Goal: Task Accomplishment & Management: Manage account settings

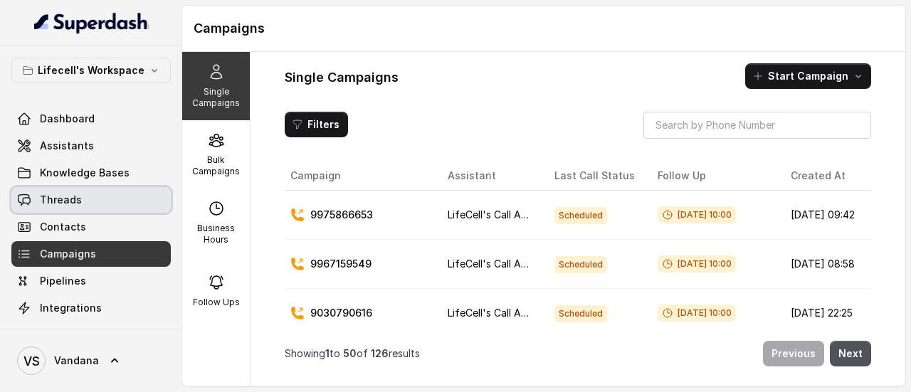
click at [61, 202] on span "Threads" at bounding box center [61, 200] width 42 height 14
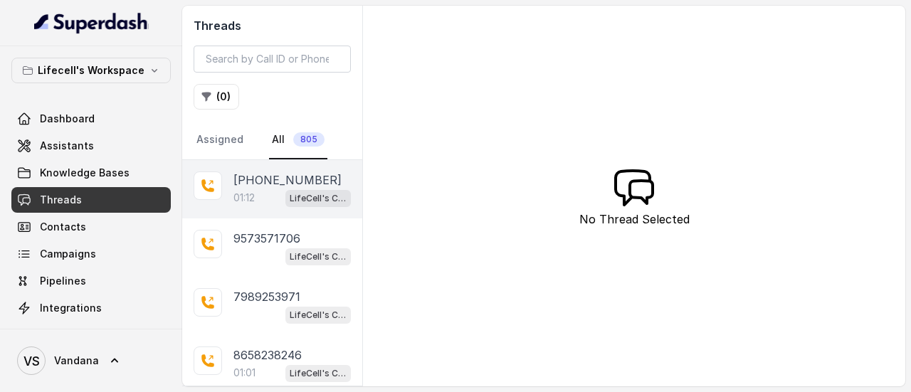
click at [279, 179] on p "[PHONE_NUMBER]" at bounding box center [288, 180] width 108 height 17
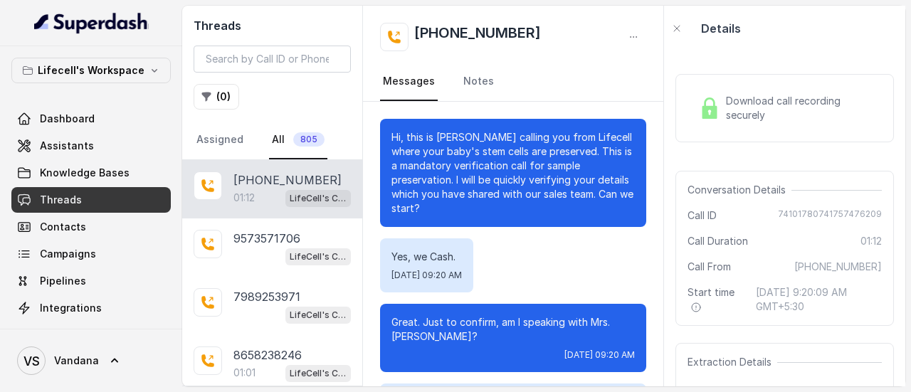
scroll to position [466, 0]
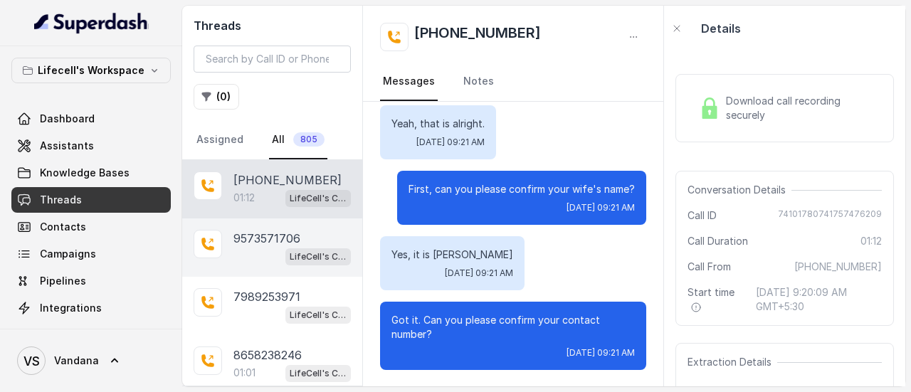
click at [250, 248] on div "LifeCell's Call Assistant" at bounding box center [292, 256] width 117 height 19
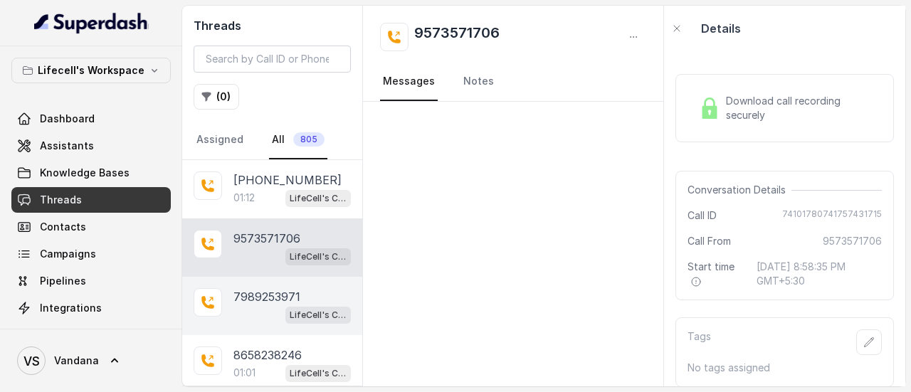
click at [273, 320] on div "LifeCell's Call Assistant" at bounding box center [292, 314] width 117 height 19
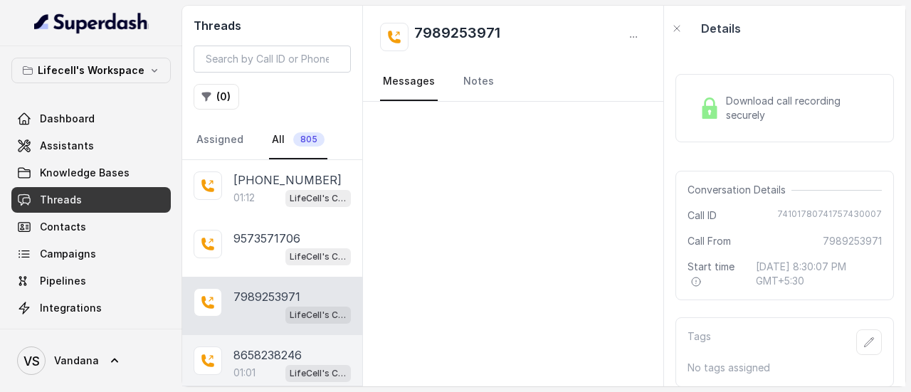
click at [277, 357] on p "8658238246" at bounding box center [268, 355] width 68 height 17
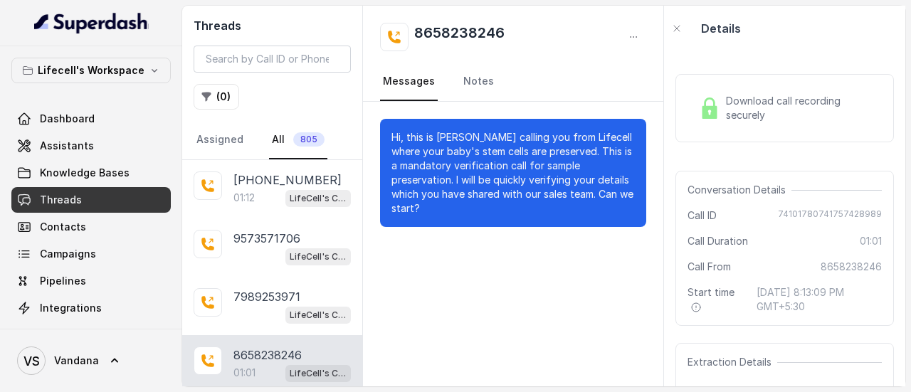
scroll to position [199, 0]
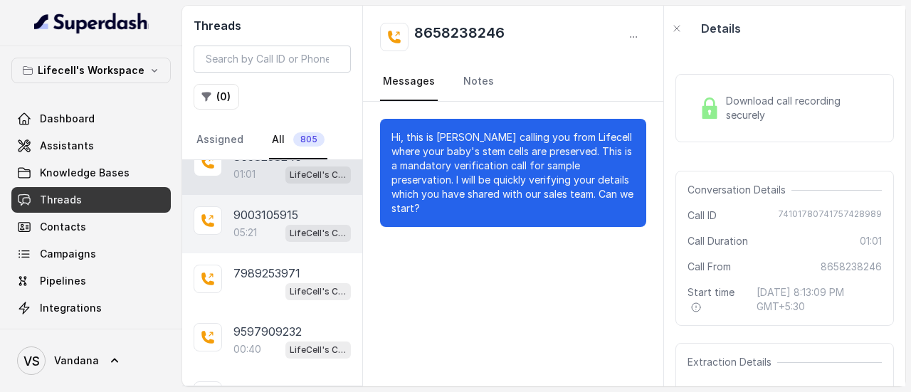
click at [286, 209] on p "9003105915" at bounding box center [266, 214] width 65 height 17
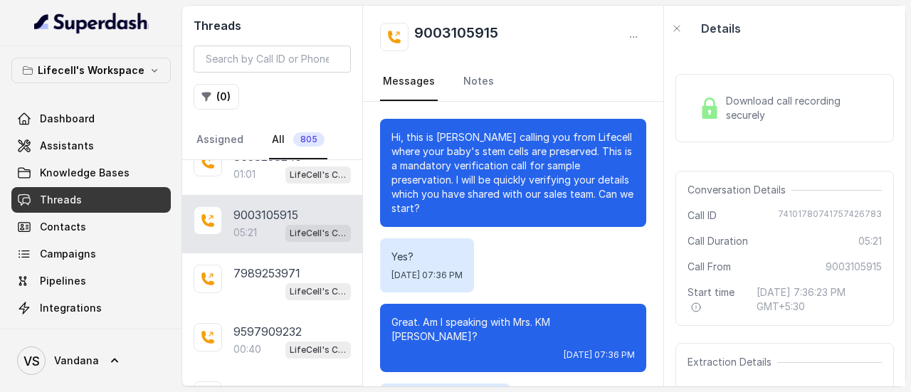
scroll to position [3886, 0]
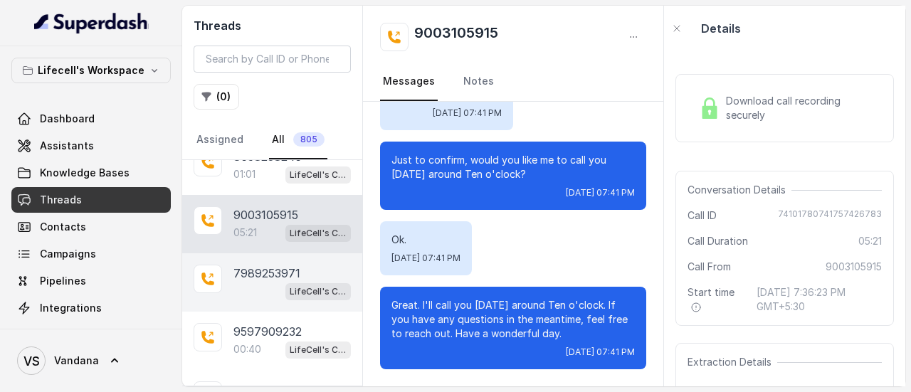
click at [310, 270] on div "7989253971" at bounding box center [292, 273] width 117 height 17
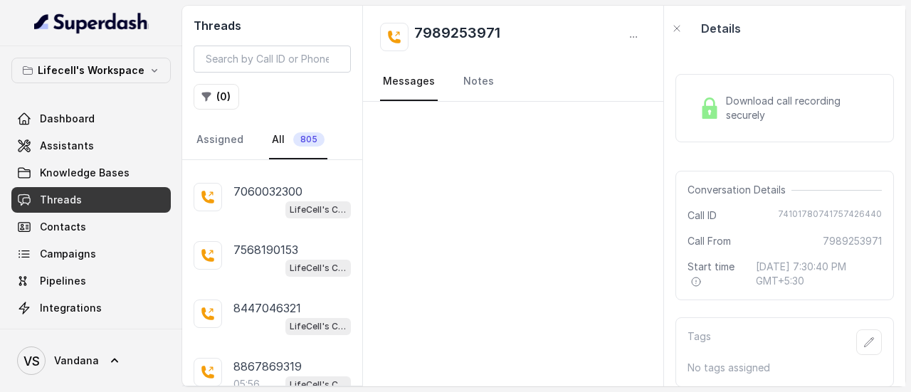
scroll to position [597, 0]
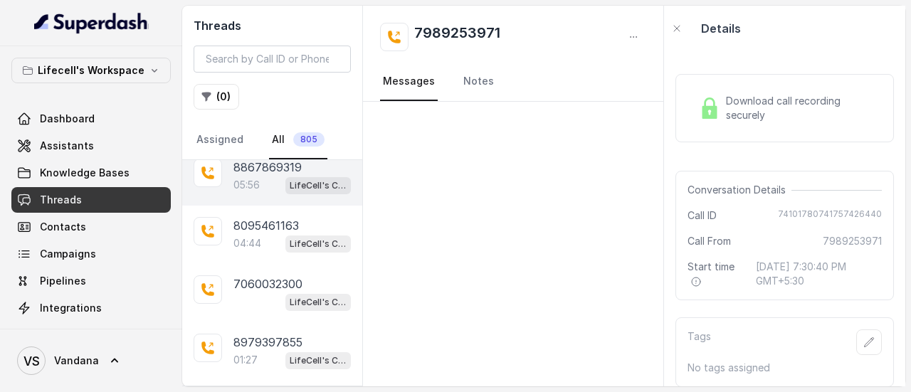
click at [282, 164] on p "8867869319" at bounding box center [268, 167] width 68 height 17
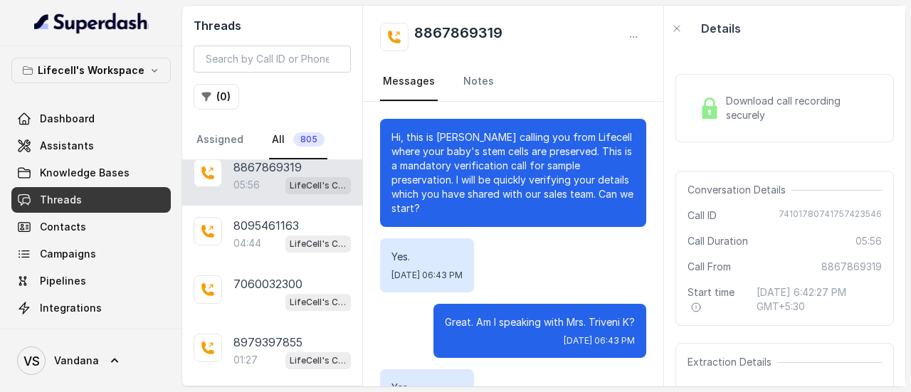
click at [742, 104] on span "Download call recording securely" at bounding box center [801, 108] width 150 height 28
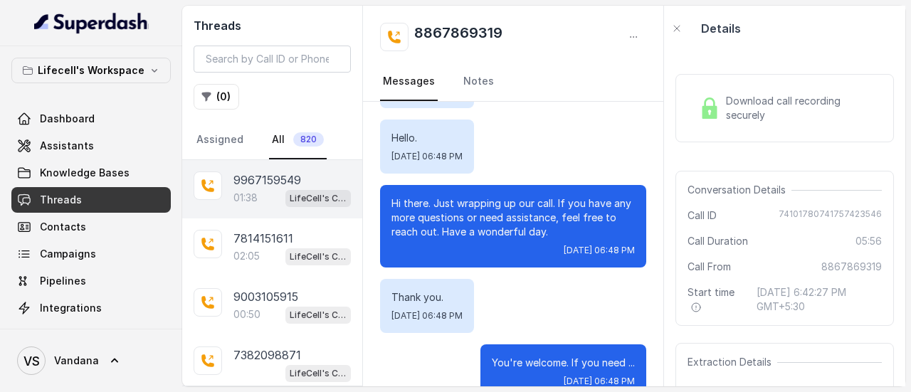
click at [288, 181] on p "9967159549" at bounding box center [268, 180] width 68 height 17
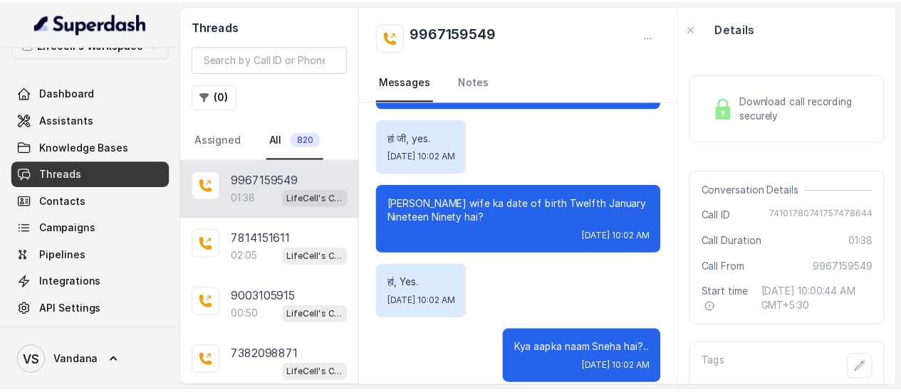
scroll to position [29, 0]
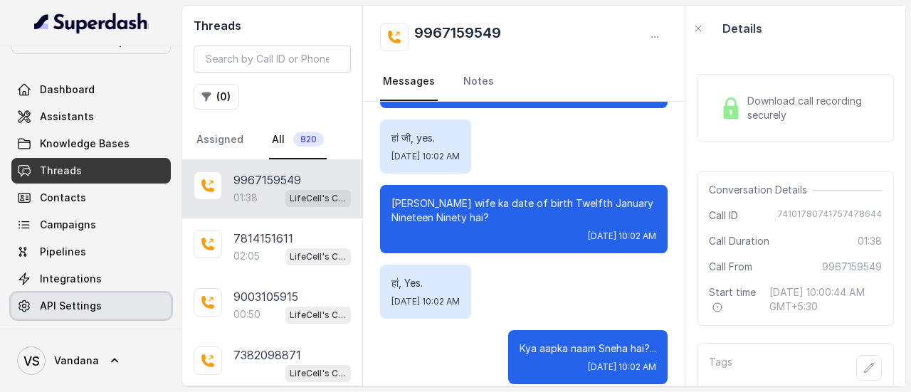
click at [74, 299] on span "API Settings" at bounding box center [71, 306] width 62 height 14
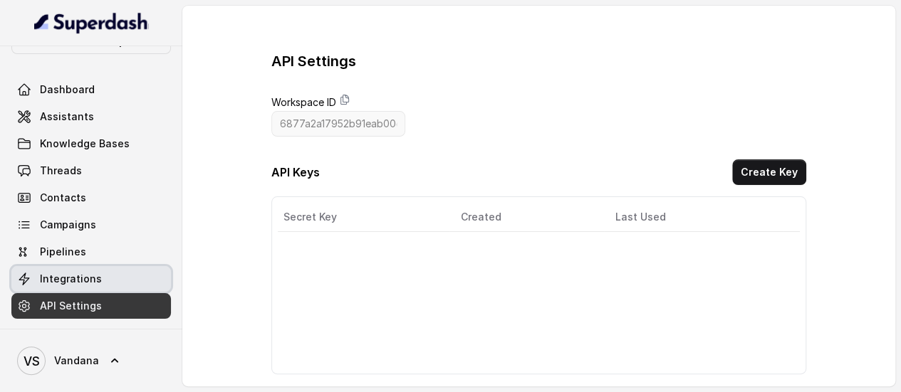
click at [83, 273] on span "Integrations" at bounding box center [71, 279] width 62 height 14
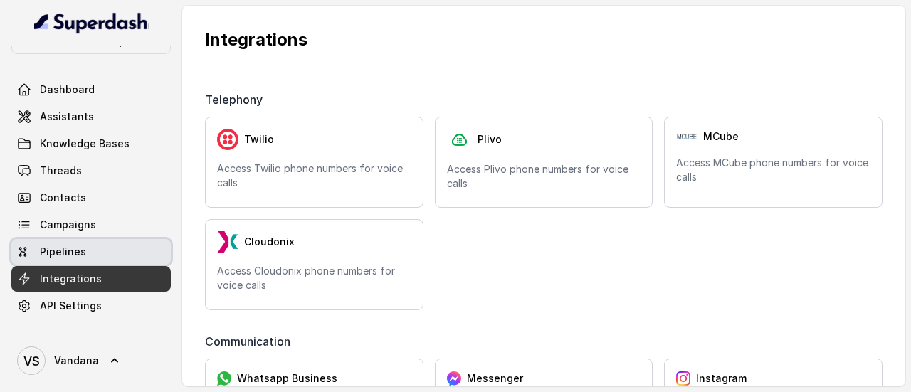
click at [85, 254] on link "Pipelines" at bounding box center [90, 252] width 159 height 26
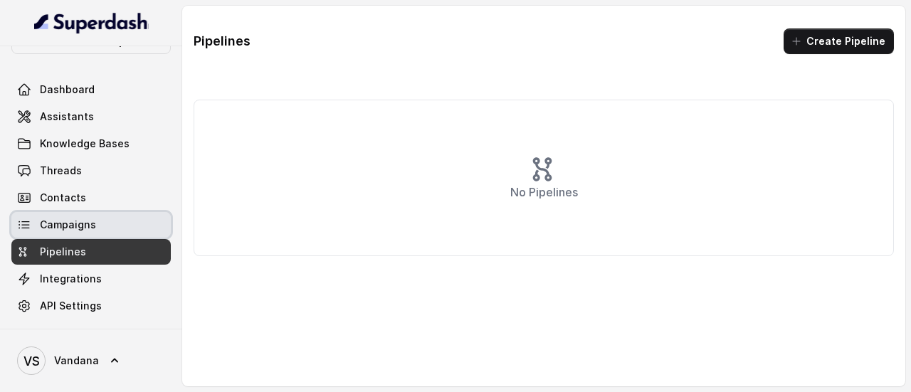
click at [84, 229] on span "Campaigns" at bounding box center [68, 225] width 56 height 14
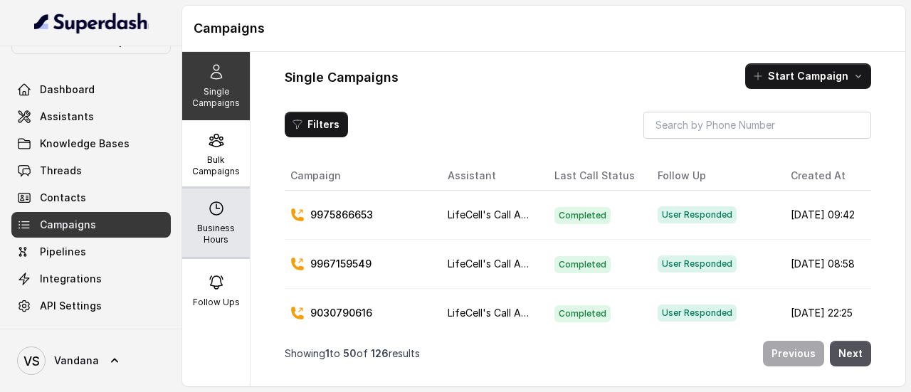
click at [204, 219] on div "Business Hours" at bounding box center [216, 223] width 68 height 68
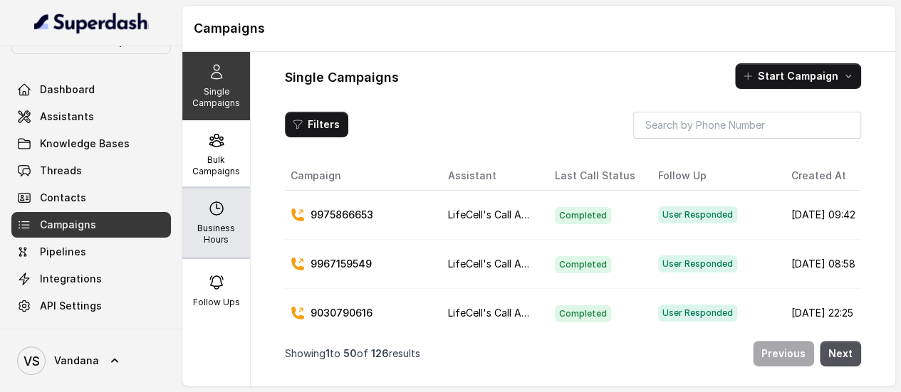
select select "[GEOGRAPHIC_DATA]/[GEOGRAPHIC_DATA]"
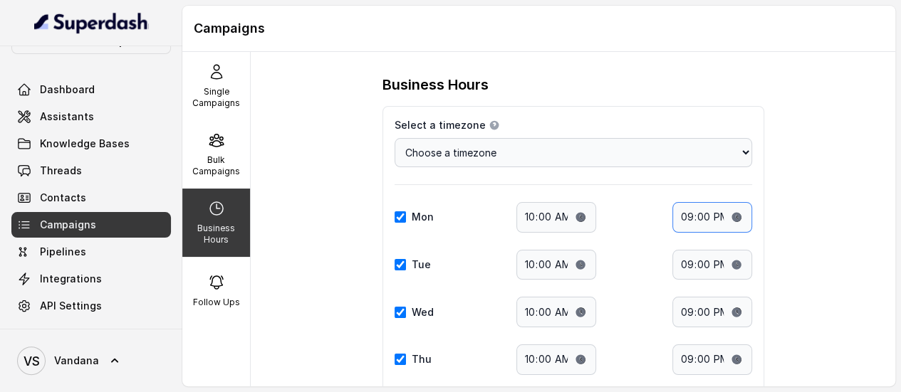
click at [717, 218] on input "21:00" at bounding box center [712, 217] width 80 height 31
click at [689, 215] on input "21:00" at bounding box center [712, 217] width 80 height 31
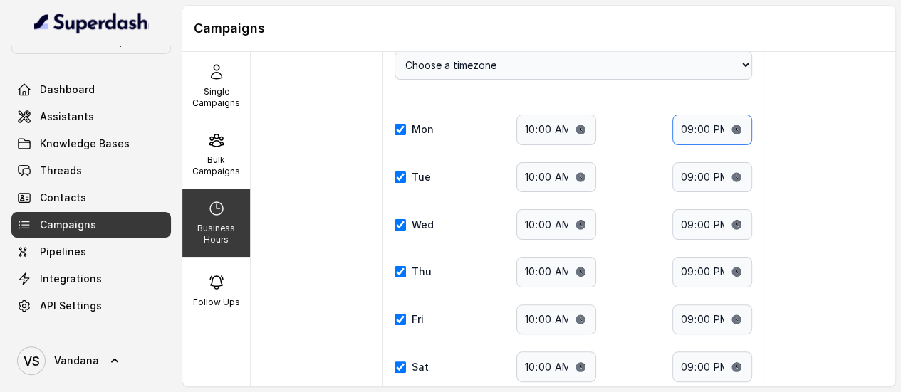
scroll to position [81, 0]
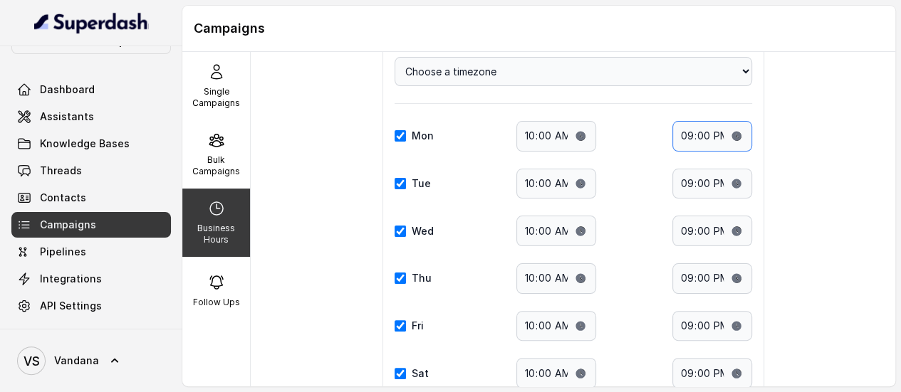
click at [733, 137] on input "21:00" at bounding box center [712, 136] width 80 height 31
type input "20:00"
click at [840, 119] on div "Business Hours Select a timezone Details Select a timezone that fits your locat…" at bounding box center [573, 219] width 644 height 335
click at [684, 170] on input "21:00" at bounding box center [712, 184] width 80 height 31
click at [730, 182] on input "21:00" at bounding box center [712, 184] width 80 height 31
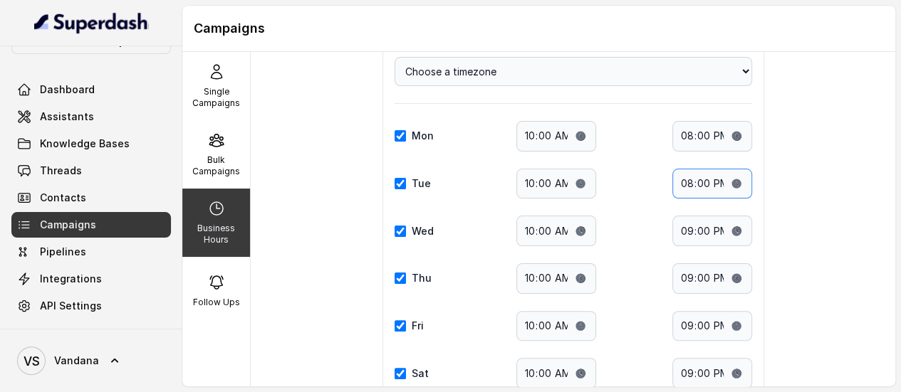
type input "20:00"
click at [698, 234] on input "21:00" at bounding box center [712, 231] width 80 height 31
click at [729, 229] on input "21:00" at bounding box center [712, 231] width 80 height 31
type input "20:00"
click at [689, 275] on input "21:00" at bounding box center [712, 278] width 80 height 31
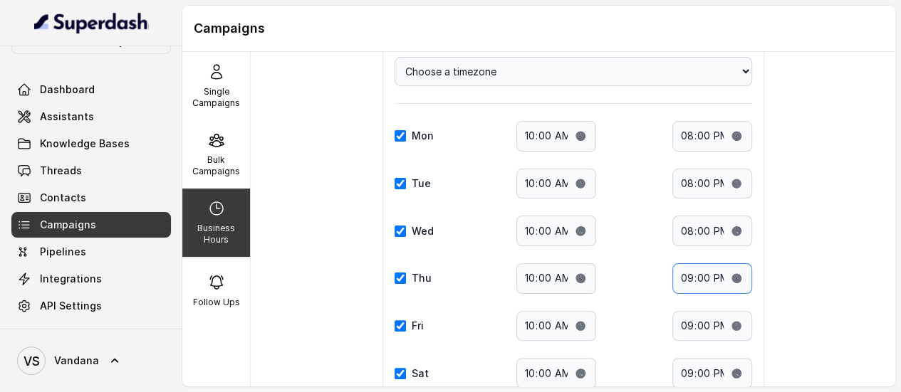
click at [729, 274] on input "21:00" at bounding box center [712, 278] width 80 height 31
type input "20:00"
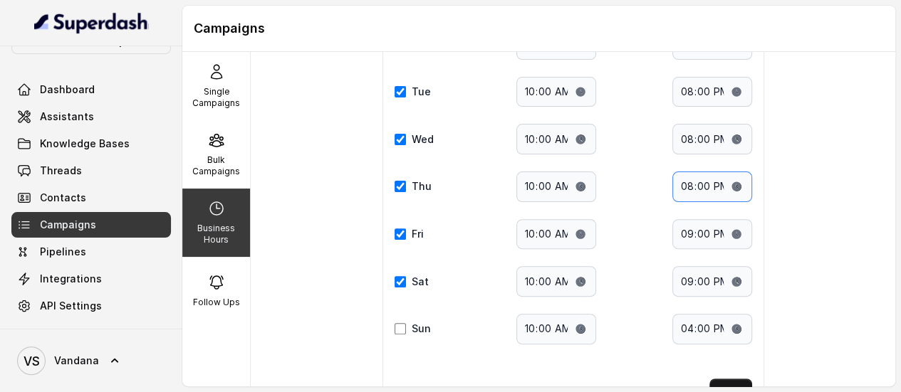
scroll to position [175, 0]
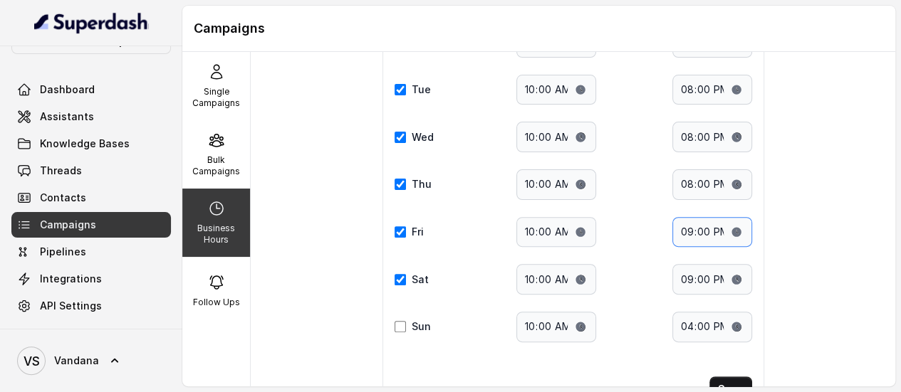
click at [688, 229] on input "21:00" at bounding box center [712, 232] width 80 height 31
type input "20:00"
click at [688, 278] on input "21:00" at bounding box center [712, 279] width 80 height 31
type input "20:00"
click at [725, 377] on button "Save" at bounding box center [730, 390] width 43 height 26
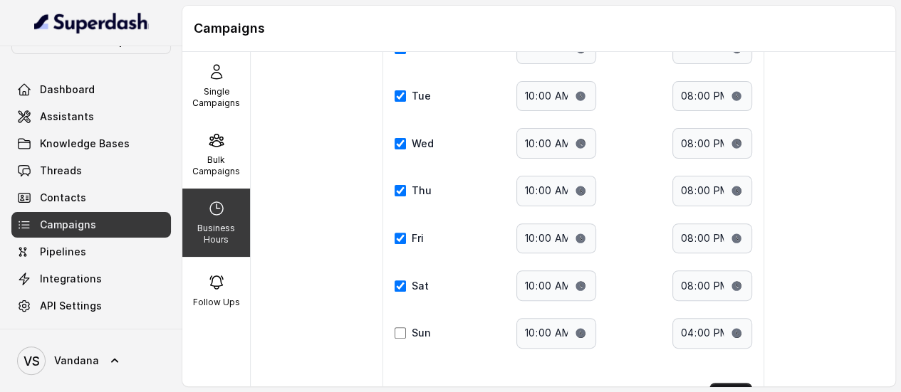
scroll to position [231, 0]
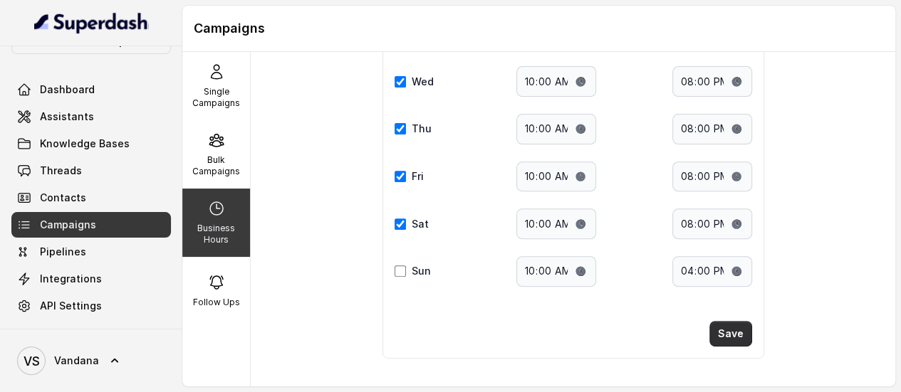
click at [732, 330] on button "Save" at bounding box center [730, 334] width 43 height 26
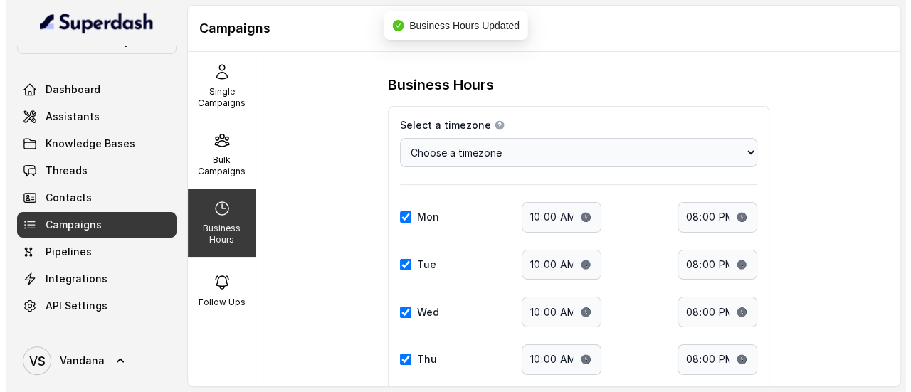
scroll to position [0, 0]
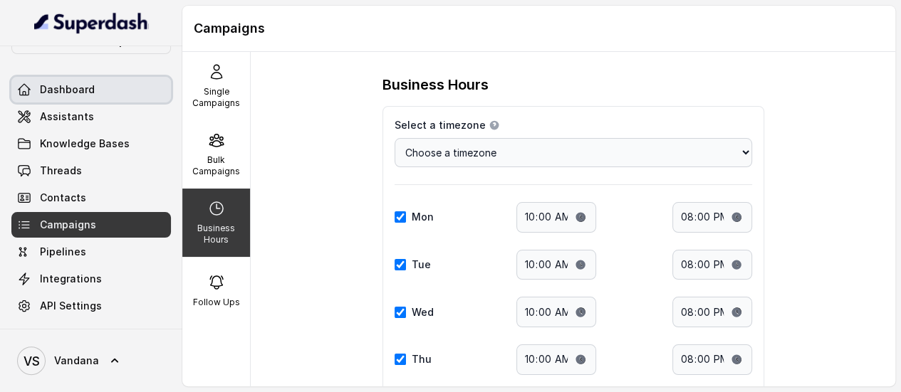
click at [99, 95] on link "Dashboard" at bounding box center [90, 90] width 159 height 26
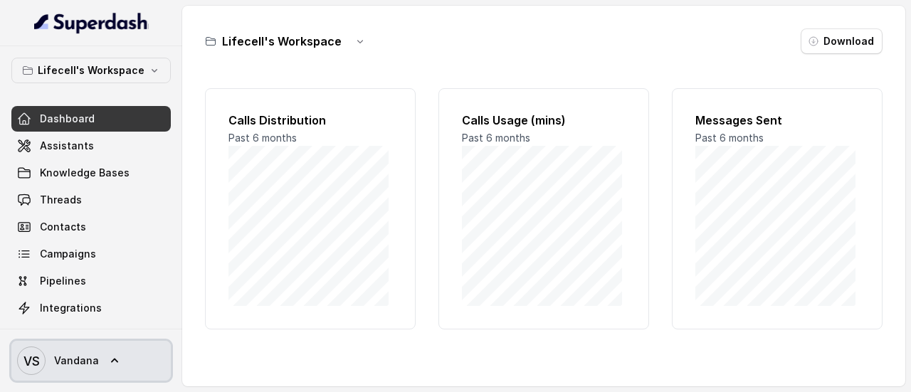
click at [114, 362] on icon at bounding box center [114, 361] width 7 height 4
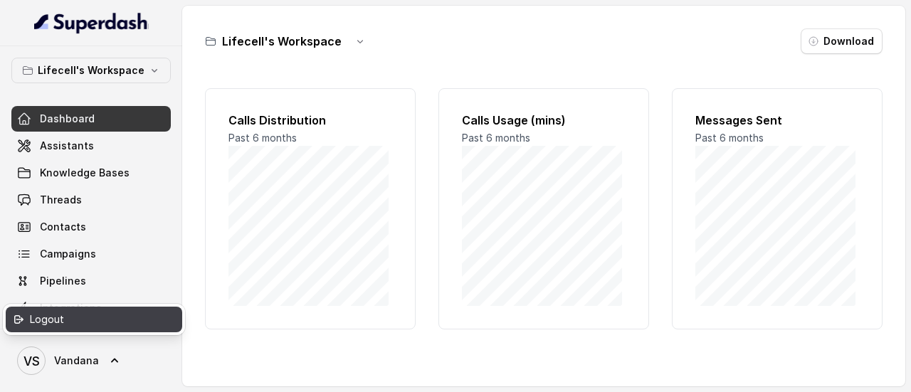
click at [115, 316] on div "Logout" at bounding box center [90, 319] width 121 height 17
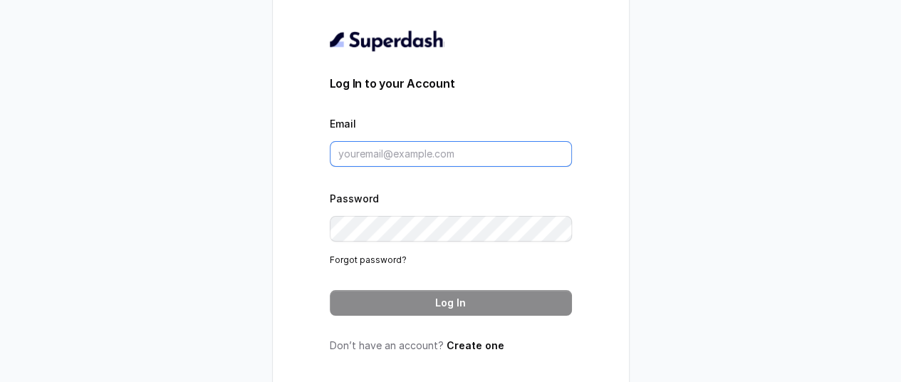
type input "pallavi.pr@lifecell.in"
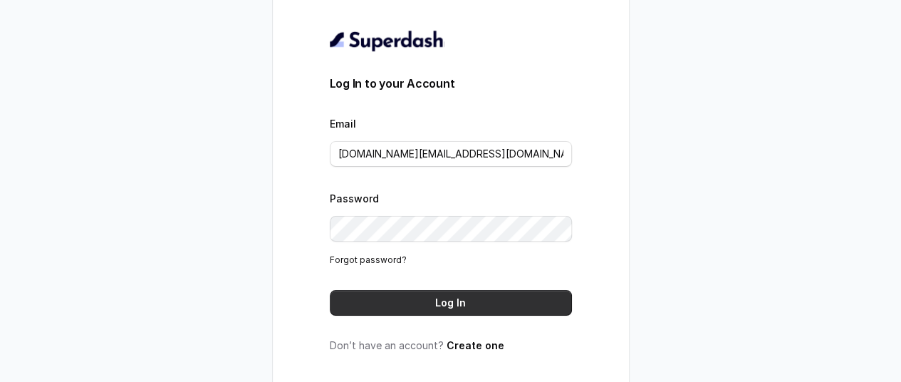
click at [413, 310] on button "Log In" at bounding box center [451, 303] width 242 height 26
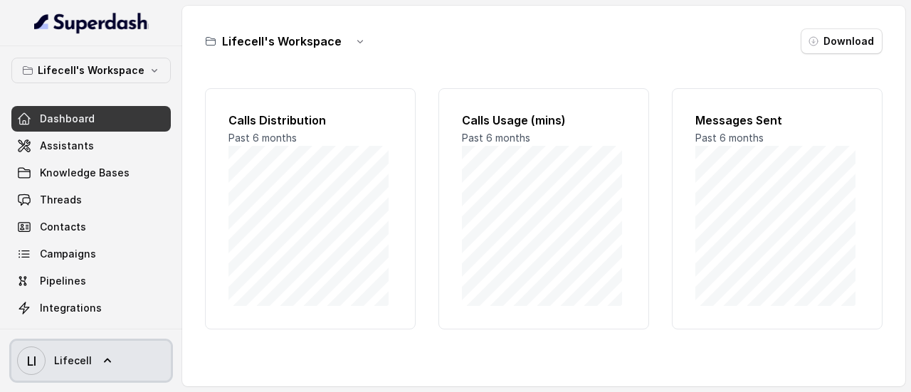
click at [114, 353] on link "LI Lifecell" at bounding box center [90, 361] width 159 height 40
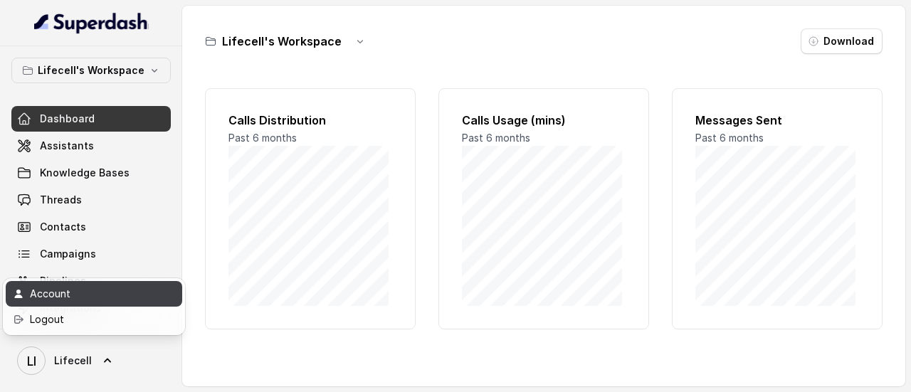
click at [90, 288] on div "Account" at bounding box center [90, 293] width 121 height 17
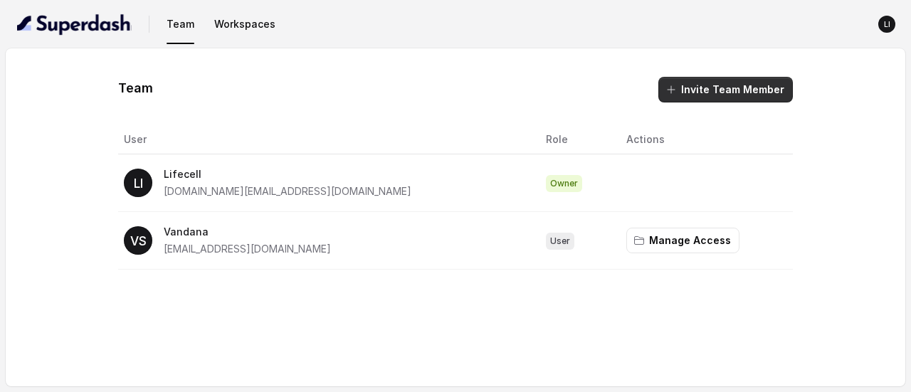
click at [725, 92] on button "Invite Team Member" at bounding box center [726, 90] width 135 height 26
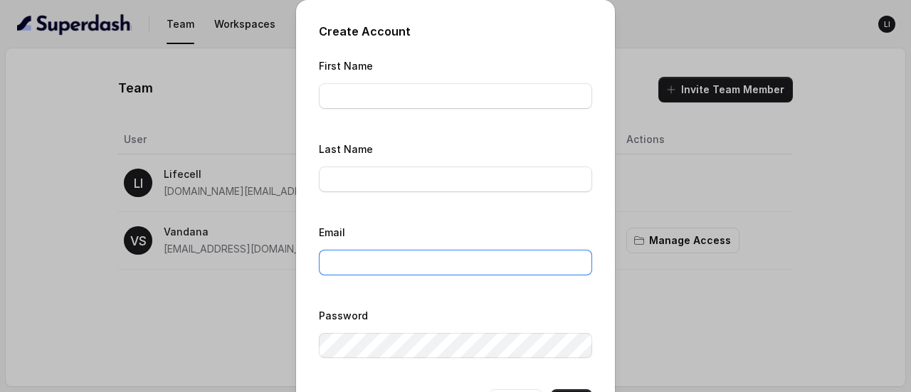
type input "pallavi.pr@lifecell.in"
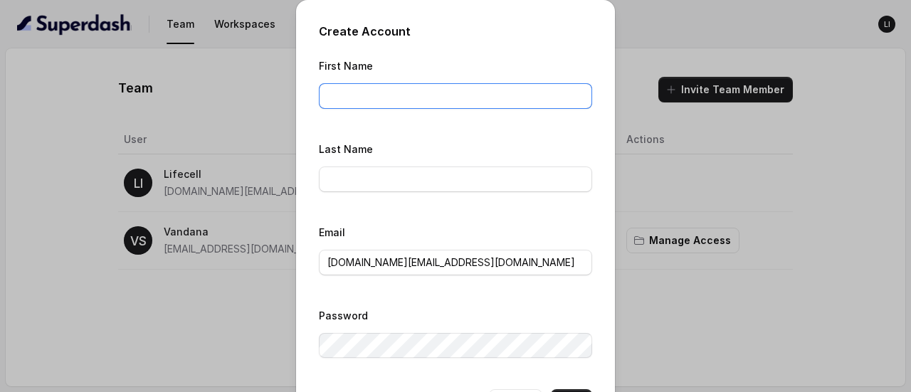
click at [399, 98] on input "First Name" at bounding box center [455, 96] width 273 height 26
type input "Azhar"
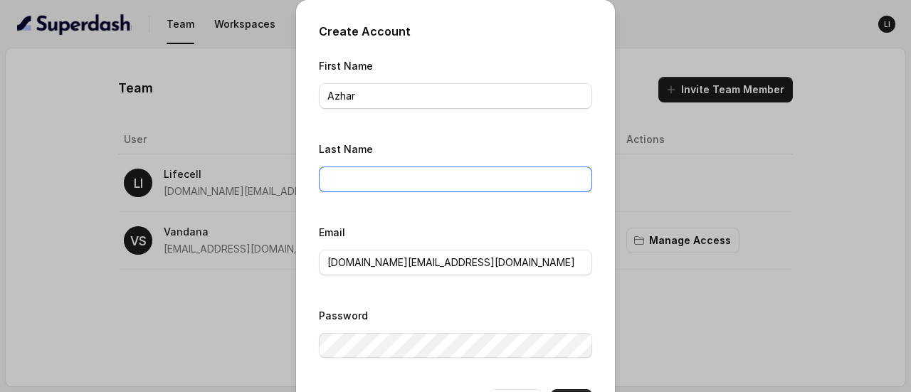
click at [379, 184] on input "Last Name" at bounding box center [455, 180] width 273 height 26
type input "Khan"
drag, startPoint x: 365, startPoint y: 263, endPoint x: 309, endPoint y: 266, distance: 56.3
click at [309, 266] on div "Create Account First Name Azhar Last Name Khan Email pallavi.pr@lifecell.in Pas…" at bounding box center [455, 219] width 319 height 438
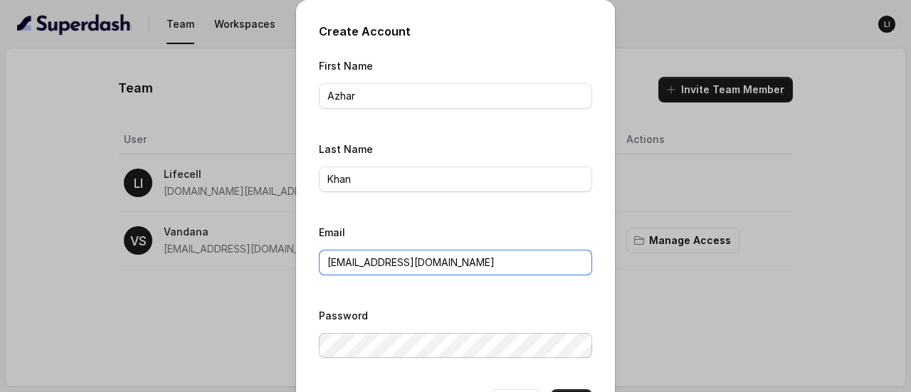
type input "azharkhan.i@lifecell.in"
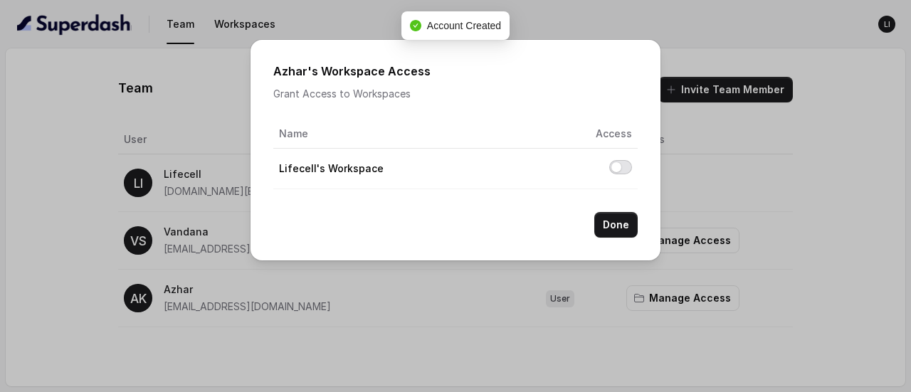
click at [619, 171] on button "Allow access to Lifecell's Workspace" at bounding box center [620, 167] width 23 height 14
click at [624, 226] on button "Done" at bounding box center [615, 225] width 43 height 26
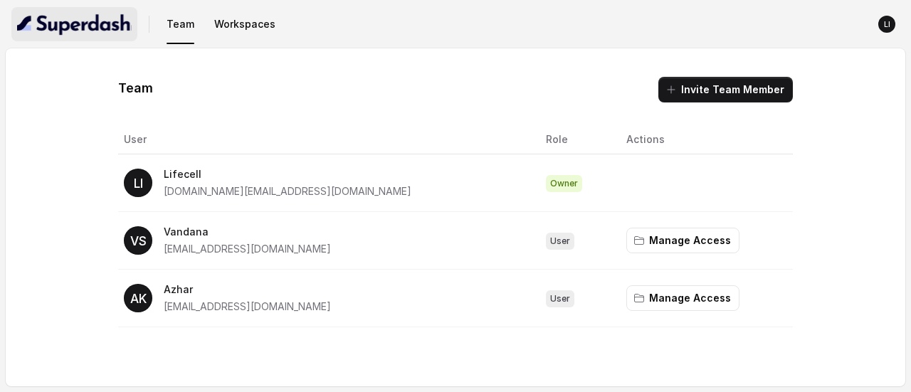
click at [100, 28] on img "button" at bounding box center [74, 24] width 115 height 23
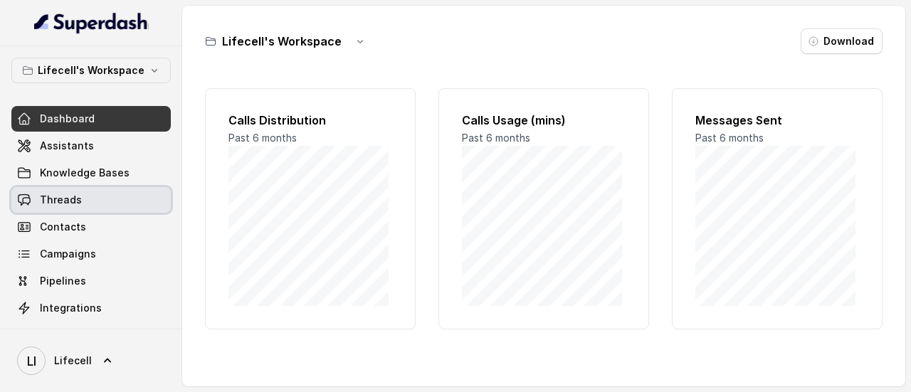
click at [67, 197] on span "Threads" at bounding box center [61, 200] width 42 height 14
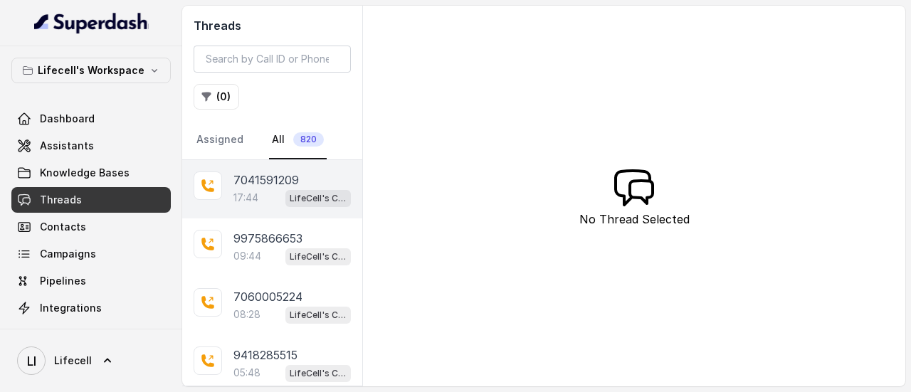
click at [255, 169] on div "7041591209 17:44 LifeCell's Call Assistant" at bounding box center [272, 189] width 180 height 58
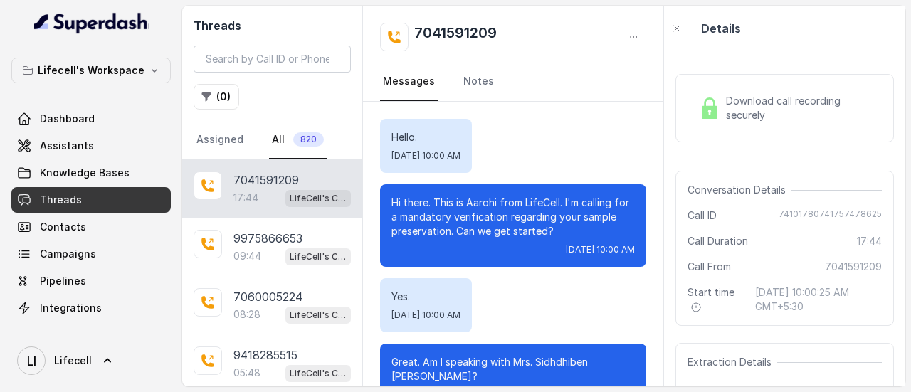
scroll to position [13327, 0]
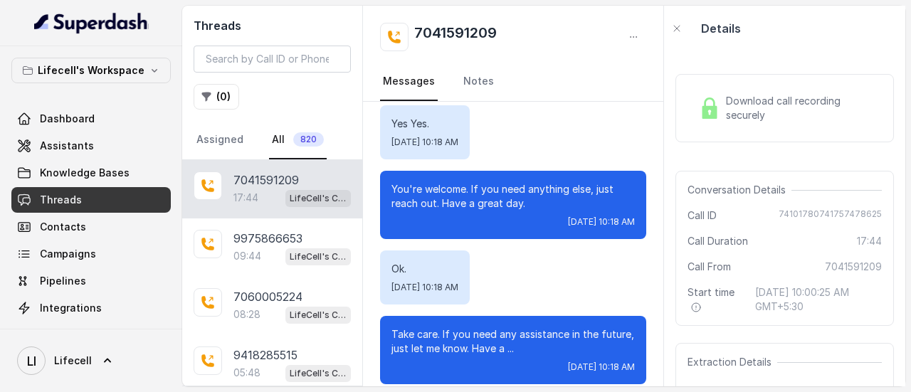
click at [753, 116] on span "Download call recording securely" at bounding box center [801, 108] width 150 height 28
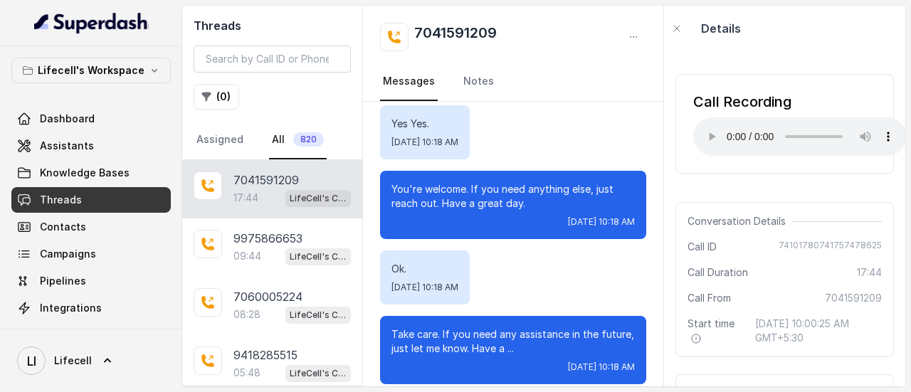
click at [785, 33] on div "Details" at bounding box center [784, 29] width 241 height 46
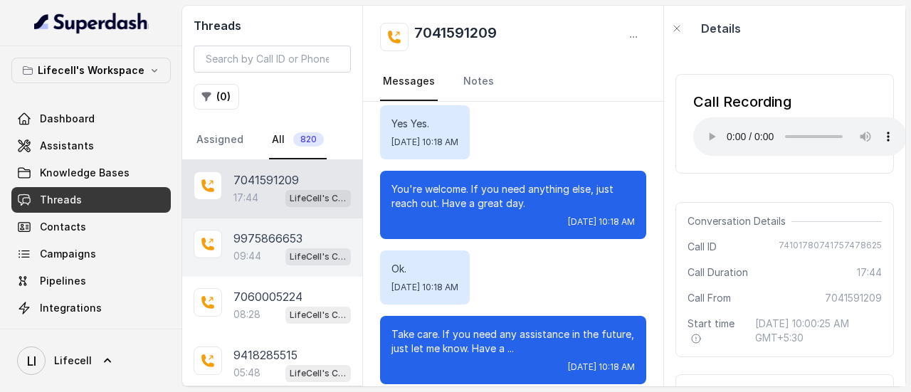
click at [292, 241] on p "9975866653" at bounding box center [268, 238] width 69 height 17
